Goal: Transaction & Acquisition: Purchase product/service

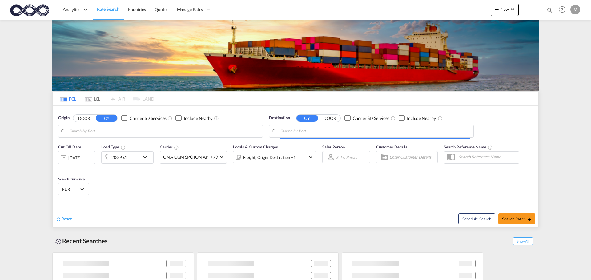
type input "[GEOGRAPHIC_DATA], [GEOGRAPHIC_DATA]"
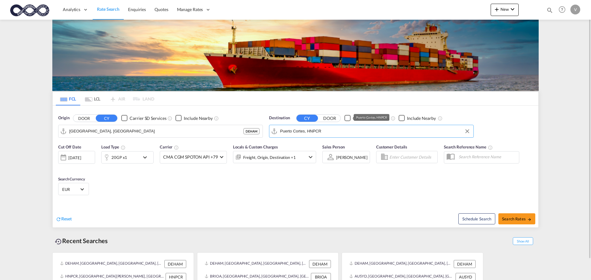
drag, startPoint x: 332, startPoint y: 133, endPoint x: 263, endPoint y: 131, distance: 69.3
click at [263, 131] on div "Origin DOOR CY Carrier SD Services Include Nearby [GEOGRAPHIC_DATA], DEHAM DEHA…" at bounding box center [296, 123] width 486 height 35
drag, startPoint x: 342, startPoint y: 132, endPoint x: 248, endPoint y: 130, distance: 94.5
click at [248, 130] on div "Origin DOOR CY Carrier SD Services Include Nearby [GEOGRAPHIC_DATA], DEHAM DEHA…" at bounding box center [296, 123] width 486 height 35
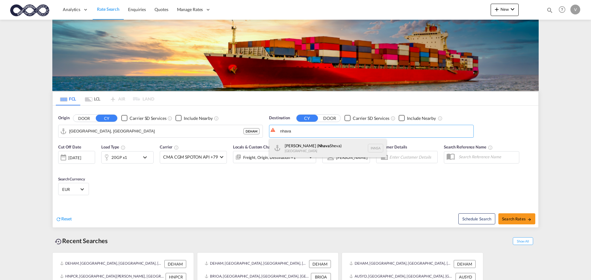
click at [296, 147] on div "[PERSON_NAME] ( [GEOGRAPHIC_DATA]) [GEOGRAPHIC_DATA] [GEOGRAPHIC_DATA]" at bounding box center [327, 148] width 117 height 18
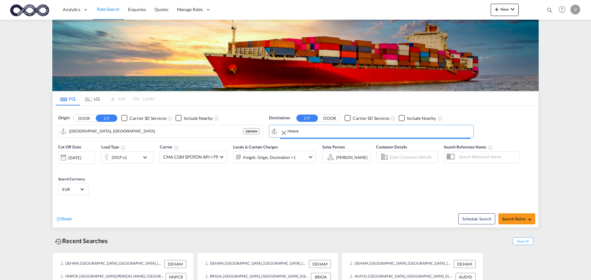
type input "[PERSON_NAME] ([PERSON_NAME]), [GEOGRAPHIC_DATA]"
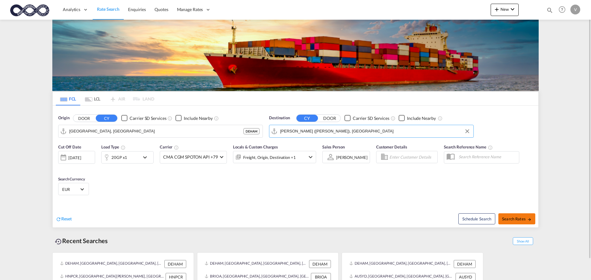
click at [506, 216] on button "Search Rates" at bounding box center [516, 219] width 37 height 11
type input "DEHAM to INNSA / [DATE]"
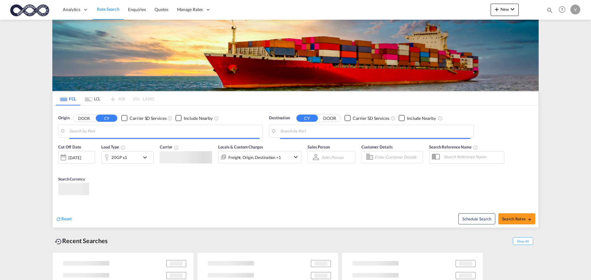
type input "[GEOGRAPHIC_DATA], [GEOGRAPHIC_DATA]"
type input "[PERSON_NAME] ([PERSON_NAME]), [GEOGRAPHIC_DATA]"
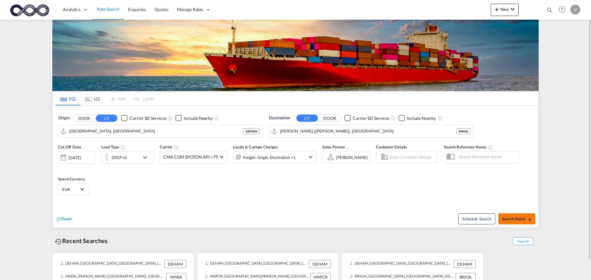
click at [525, 221] on span "Search Rates" at bounding box center [517, 219] width 30 height 5
type input "DEHAM to INNSA / [DATE]"
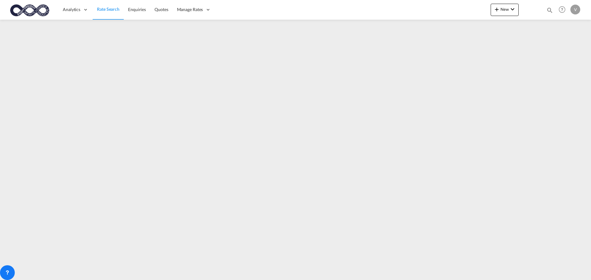
click at [38, 7] on img at bounding box center [30, 10] width 42 height 14
